Goal: Find specific page/section: Find specific page/section

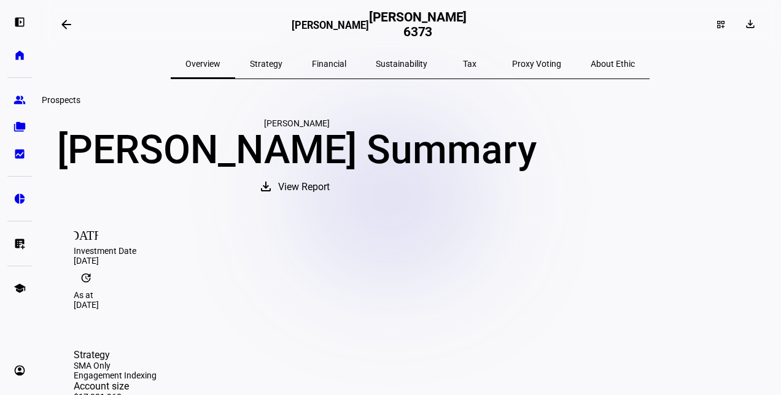
click at [18, 96] on eth-mat-symbol "group" at bounding box center [20, 100] width 12 height 12
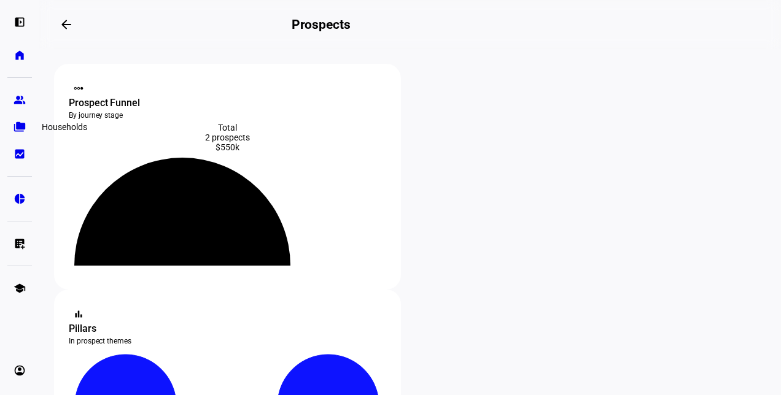
click at [20, 122] on eth-mat-symbol "folder_copy" at bounding box center [20, 127] width 12 height 12
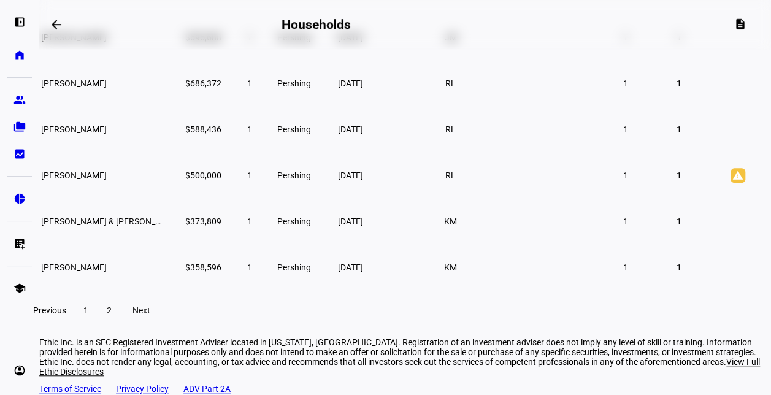
scroll to position [356, 0]
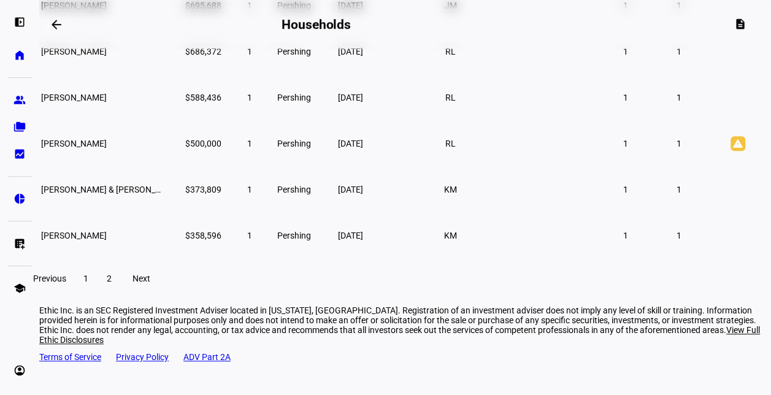
click at [120, 293] on span at bounding box center [109, 278] width 22 height 29
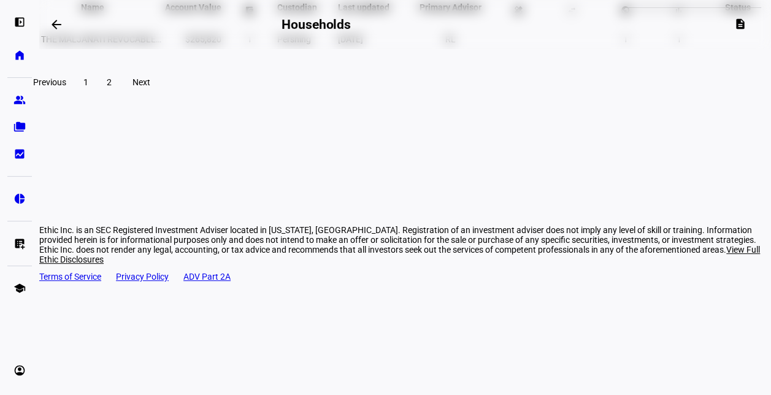
scroll to position [44, 0]
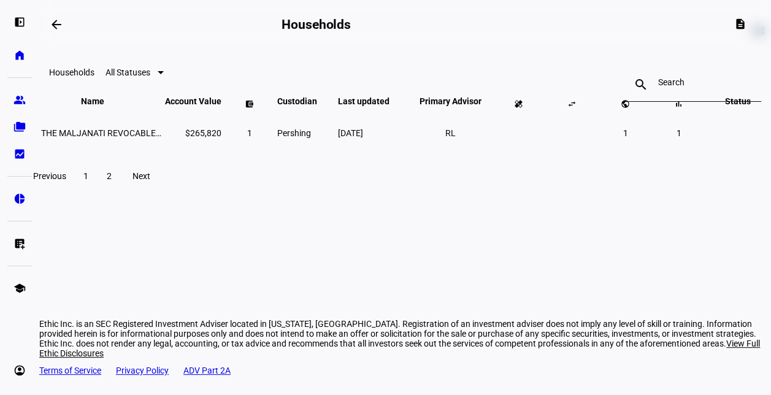
click at [66, 181] on span "Previous" at bounding box center [49, 176] width 33 height 10
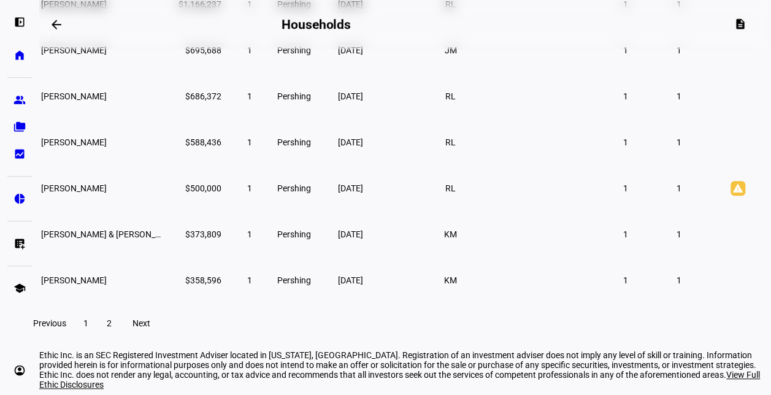
scroll to position [356, 0]
